Goal: Transaction & Acquisition: Subscribe to service/newsletter

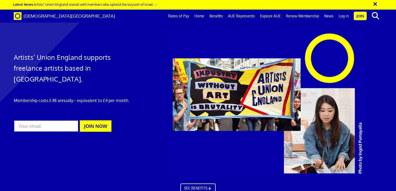
scroll to position [0, 4]
click at [35, 120] on input "email" at bounding box center [46, 126] width 65 height 12
type input "info@drelizabethsherratt.co.uk"
click at [96, 120] on button "JOIN NOW" at bounding box center [96, 125] width 32 height 11
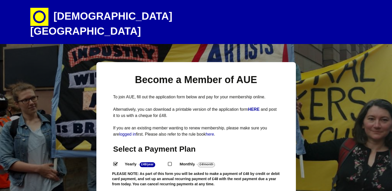
select select
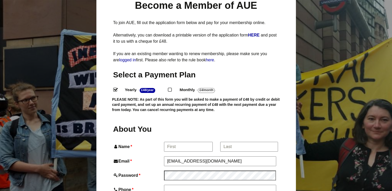
scroll to position [105, 0]
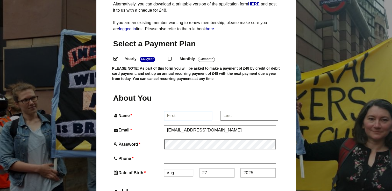
click at [170, 111] on input "Name *" at bounding box center [188, 115] width 48 height 9
type input "Elizabeth"
click at [233, 111] on input "*" at bounding box center [248, 115] width 57 height 9
type input "Sherratt"
click at [170, 154] on input "Phone *" at bounding box center [220, 158] width 112 height 9
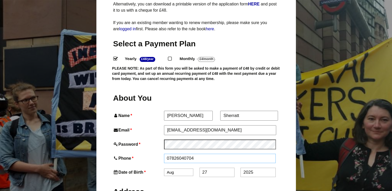
type input "07826040704"
click at [195, 182] on label "Address" at bounding box center [196, 191] width 166 height 19
click at [177, 169] on select "Jan Feb Mar Apr May Jun Jul Aug Sep Oct Nov Dec" at bounding box center [178, 173] width 29 height 8
select select "3"
click at [164, 169] on select "Jan Feb Mar Apr May Jun Jul Aug Sep Oct Nov Dec" at bounding box center [178, 173] width 29 height 8
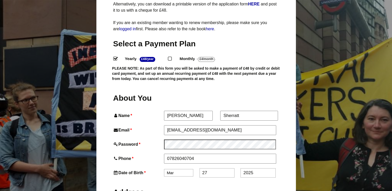
click at [211, 168] on input "27" at bounding box center [216, 172] width 35 height 9
type input "2"
type input "03"
click at [245, 168] on input "2025" at bounding box center [257, 172] width 35 height 9
click at [254, 168] on input "2025" at bounding box center [257, 172] width 35 height 9
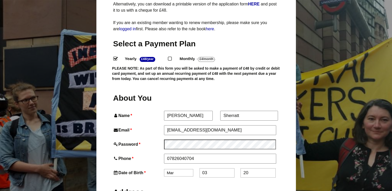
type input "2"
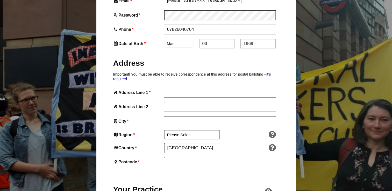
scroll to position [235, 0]
type input "1969"
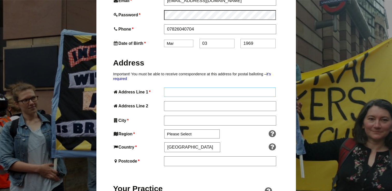
click at [169, 87] on input "Address Line 1 *" at bounding box center [220, 91] width 112 height 9
type input "The Old Methodist Church, High Street, Binbrook"
type input "Market Rasen"
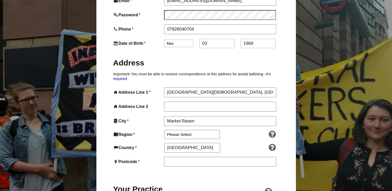
type input "LN8 6BH"
click at [166, 102] on input "Address Line 2" at bounding box center [220, 106] width 112 height 9
click at [264, 87] on input "The Old Methodist Church, High Street, Binbrook" at bounding box center [220, 91] width 112 height 9
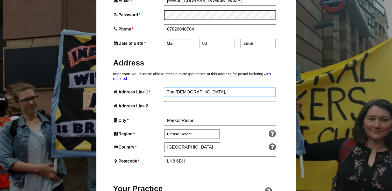
type input "The Old Methodist Church,"
click at [171, 102] on input "Address Line 2" at bounding box center [220, 106] width 112 height 9
click at [187, 171] on div "Your Practice" at bounding box center [196, 186] width 166 height 30
click at [193, 102] on input "High Street" at bounding box center [220, 106] width 112 height 9
type input "High Street, Binbrook"
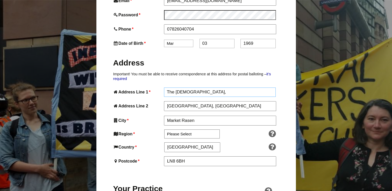
click at [222, 87] on input "The Old Methodist Church," at bounding box center [220, 91] width 112 height 9
type input "The Old Methodist Church, High Street"
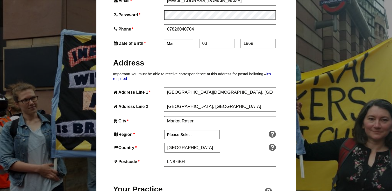
drag, startPoint x: 240, startPoint y: 140, endPoint x: 234, endPoint y: 131, distance: 10.8
click at [192, 102] on input "High Street, Binbrook" at bounding box center [220, 106] width 112 height 9
type input "Binbrook"
click at [196, 130] on select "Please Select South East England London North West England East of England West…" at bounding box center [191, 134] width 55 height 9
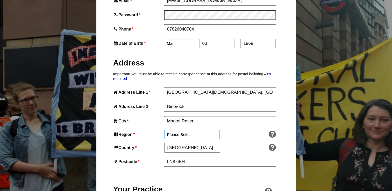
select select "East Midlands"
click at [164, 130] on select "Please Select South East England London North West England East of England West…" at bounding box center [191, 134] width 55 height 9
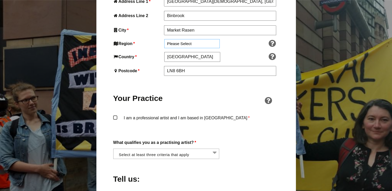
scroll to position [338, 0]
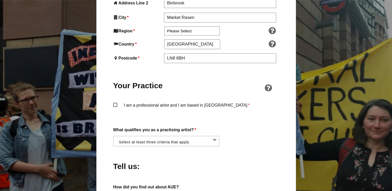
click at [113, 102] on label "I am a professional artist and I am based in England *" at bounding box center [196, 110] width 166 height 16
click at [0, 0] on input "I am a professional artist and I am based in England *" at bounding box center [0, 0] width 0 height 0
click at [215, 136] on li at bounding box center [168, 140] width 106 height 9
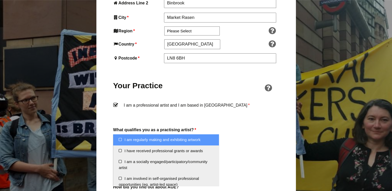
click at [119, 139] on li "I am regularly making and exhibiting artwork" at bounding box center [166, 139] width 106 height 11
select select "regularly_making_and_exhibiting_artwork"
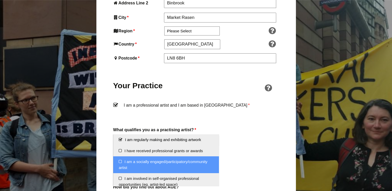
scroll to position [52, 0]
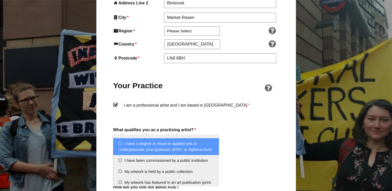
click at [121, 143] on li "I have a degree in visual or applied arts at undergraduate, post-graduate, BTEC…" at bounding box center [166, 146] width 106 height 17
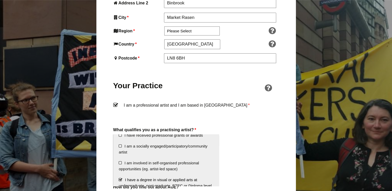
scroll to position [16, 0]
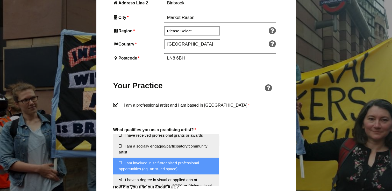
click at [120, 163] on li "I am involved in self-organised professional opportunities (eg. artist-led spac…" at bounding box center [166, 166] width 106 height 17
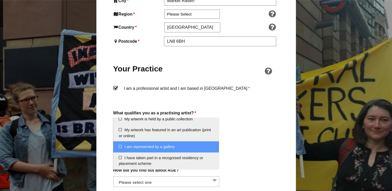
scroll to position [364, 0]
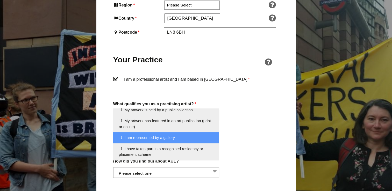
click at [238, 138] on div "Tell us:" at bounding box center [196, 139] width 166 height 28
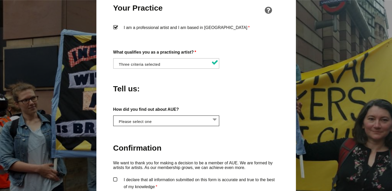
scroll to position [0, 0]
click at [214, 116] on li at bounding box center [168, 120] width 106 height 9
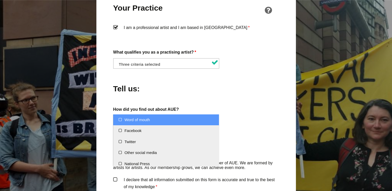
select select "Word of mouth"
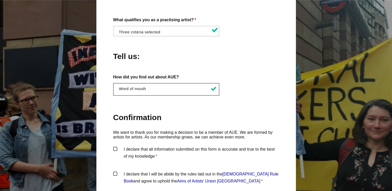
scroll to position [494, 0]
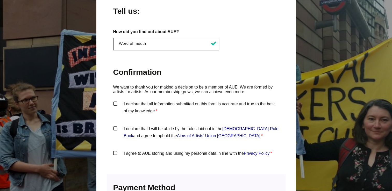
click at [116, 100] on label "I declare that all information submitted on this form is accurate and true to t…" at bounding box center [196, 108] width 166 height 16
click at [0, 0] on input "I declare that all information submitted on this form is accurate and true to t…" at bounding box center [0, 0] width 0 height 0
click at [115, 125] on label "I declare that I will be abide by the rules laid out in the Artists' Union Engl…" at bounding box center [196, 133] width 166 height 16
click at [0, 0] on input "I declare that I will be abide by the rules laid out in the Artists' Union Engl…" at bounding box center [0, 0] width 0 height 0
click at [114, 150] on label "I agree to AUE storing and using my personal data in line with the Privacy Poli…" at bounding box center [196, 158] width 166 height 16
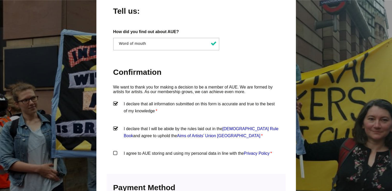
click at [0, 0] on input "I agree to AUE storing and using my personal data in line with the Privacy Poli…" at bounding box center [0, 0] width 0 height 0
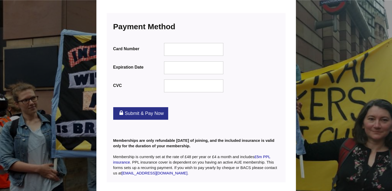
scroll to position [625, 0]
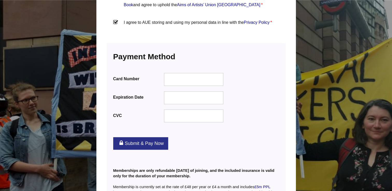
click at [135, 137] on link "Submit & Pay Now" at bounding box center [140, 143] width 55 height 12
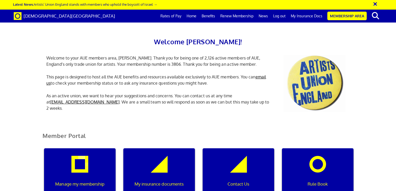
scroll to position [104, 0]
click at [158, 181] on p "My insurance documents" at bounding box center [159, 184] width 64 height 7
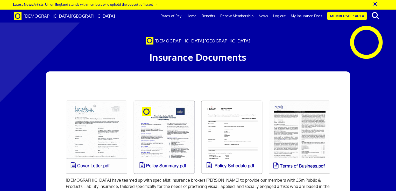
scroll to position [52, 0]
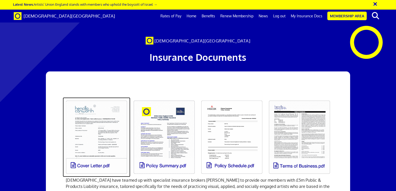
click at [102, 114] on link at bounding box center [97, 137] width 68 height 80
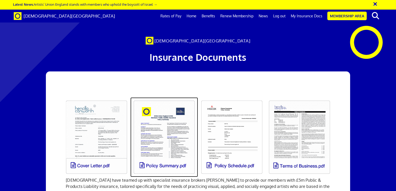
click at [173, 115] on link at bounding box center [164, 137] width 68 height 80
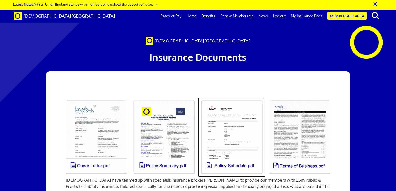
click at [238, 113] on link at bounding box center [232, 137] width 68 height 80
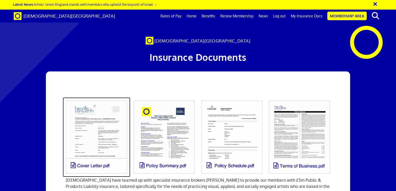
click at [111, 97] on link at bounding box center [97, 137] width 68 height 80
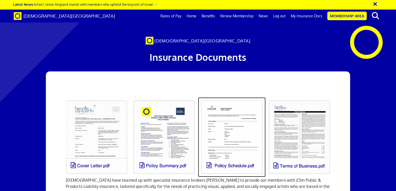
click at [237, 114] on link at bounding box center [232, 137] width 68 height 80
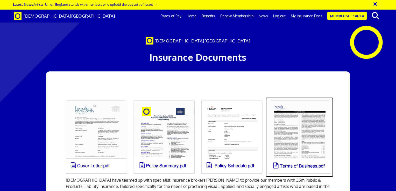
click at [294, 113] on link at bounding box center [299, 137] width 68 height 80
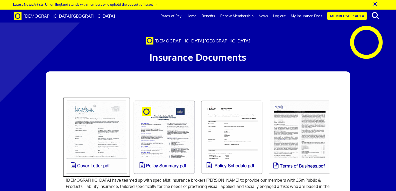
click at [96, 140] on link at bounding box center [97, 137] width 68 height 80
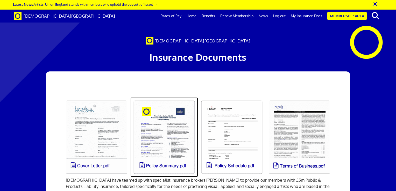
click at [171, 127] on link at bounding box center [164, 137] width 68 height 80
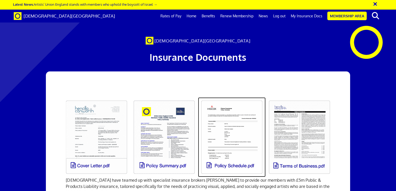
click at [235, 140] on link at bounding box center [232, 137] width 68 height 80
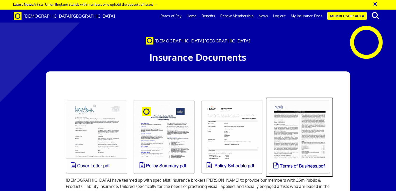
click at [290, 137] on link at bounding box center [299, 137] width 68 height 80
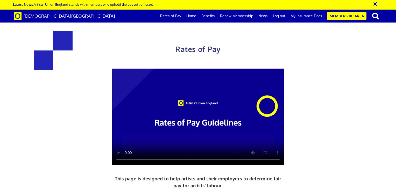
scroll to position [104, 0]
click at [98, 80] on div "Rates of Pay This page is designed to help artists and their employers to deter…" at bounding box center [197, 144] width 269 height 247
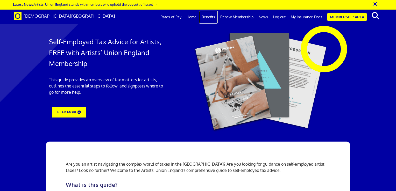
click at [212, 17] on link "Benefits" at bounding box center [208, 17] width 19 height 13
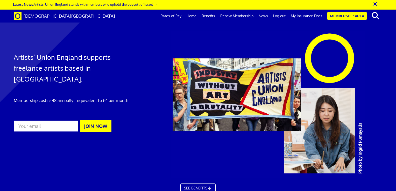
scroll to position [849, 0]
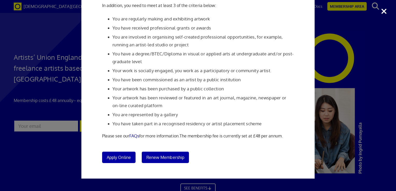
scroll to position [875, 0]
click at [357, 97] on div "Membership Criteria In order to join Artists' Union England: You have to be a p…" at bounding box center [198, 95] width 396 height 191
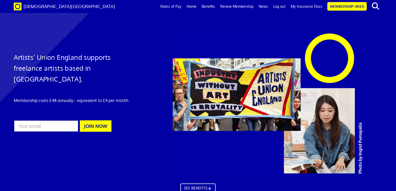
scroll to position [720, 0]
click at [350, 4] on link "Membership Area" at bounding box center [346, 6] width 39 height 9
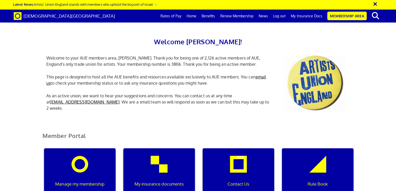
scroll to position [196, 0]
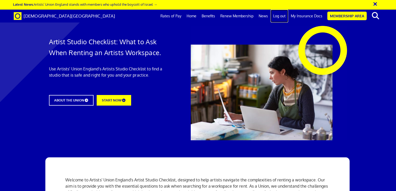
click at [281, 16] on link "Log out" at bounding box center [279, 16] width 18 height 13
click at [352, 15] on link "Membership Area" at bounding box center [346, 16] width 39 height 9
